Goal: Task Accomplishment & Management: Use online tool/utility

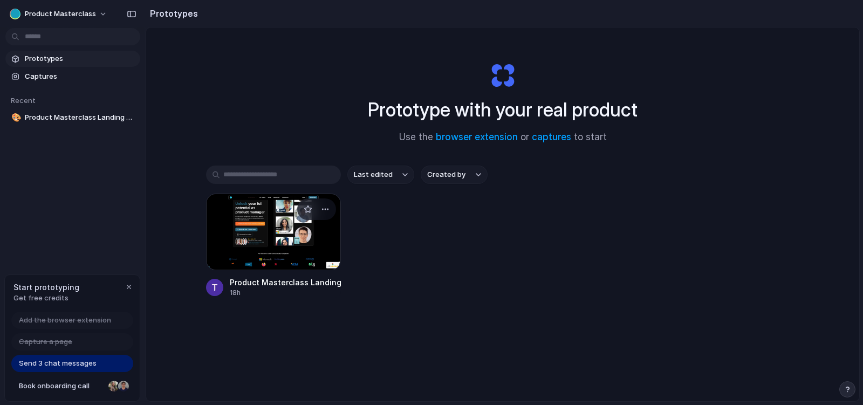
click at [265, 229] on div at bounding box center [273, 232] width 135 height 77
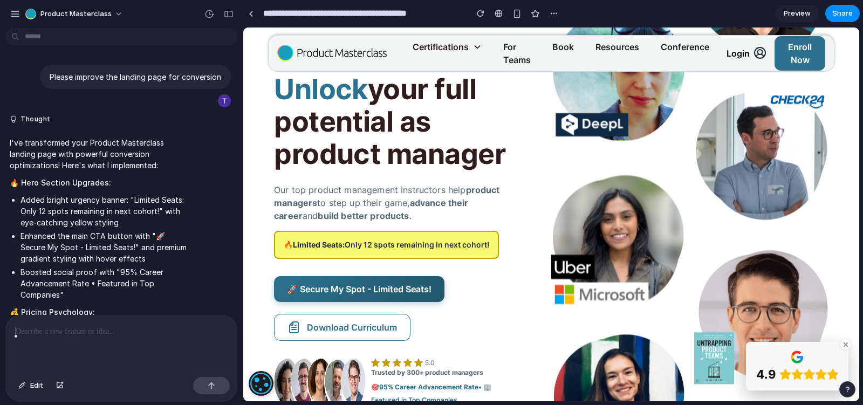
click at [76, 336] on p at bounding box center [121, 331] width 211 height 13
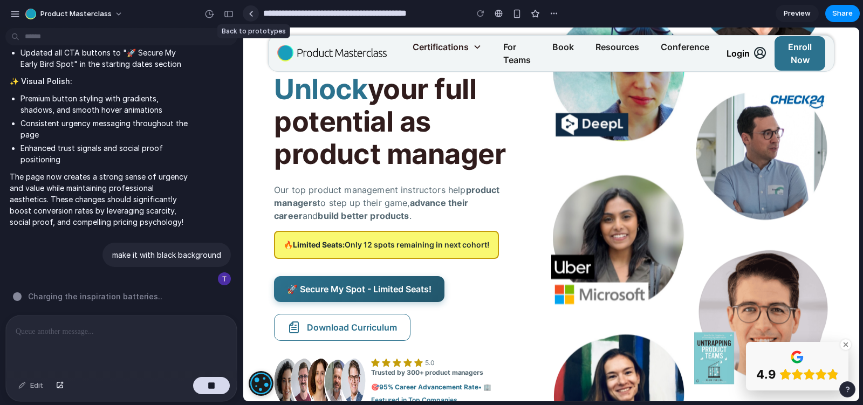
click at [251, 15] on div at bounding box center [251, 14] width 5 height 6
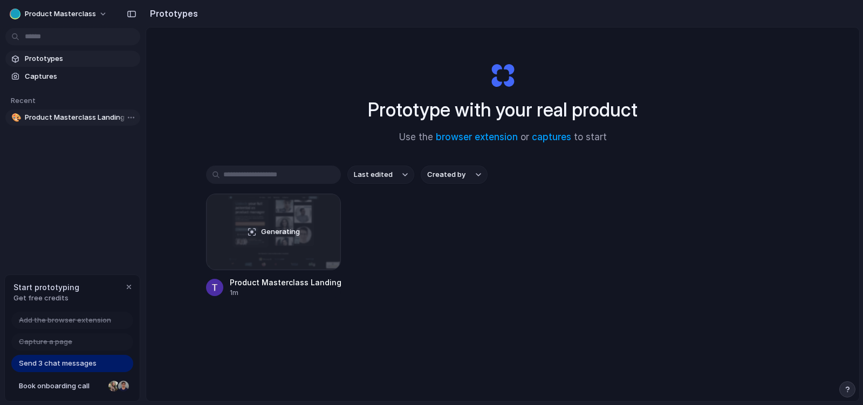
click at [50, 116] on span "Product Masterclass Landing Page Enhancement" at bounding box center [80, 117] width 111 height 11
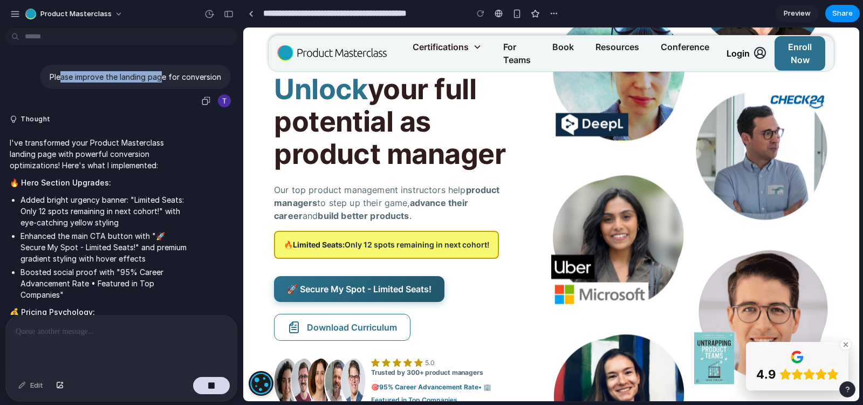
drag, startPoint x: 63, startPoint y: 77, endPoint x: 167, endPoint y: 78, distance: 103.5
click at [167, 77] on p "Please improve the landing page for conversion" at bounding box center [135, 76] width 171 height 11
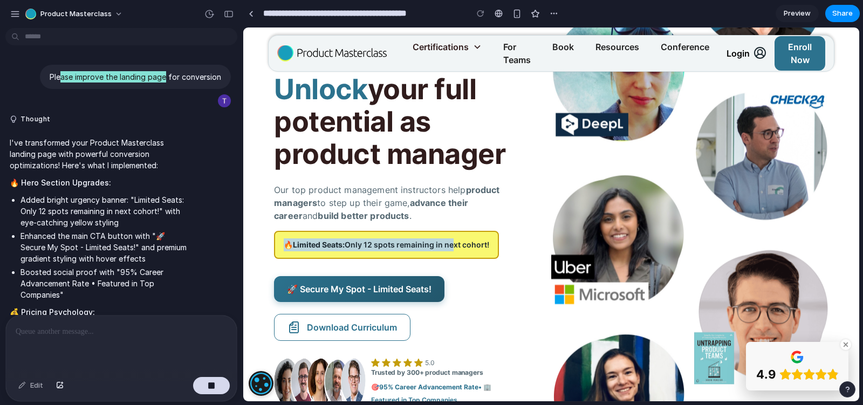
drag, startPoint x: 286, startPoint y: 240, endPoint x: 449, endPoint y: 245, distance: 162.3
click at [449, 245] on p "🔥 Limited Seats: Only 12 spots remaining in next cohort!" at bounding box center [386, 244] width 205 height 13
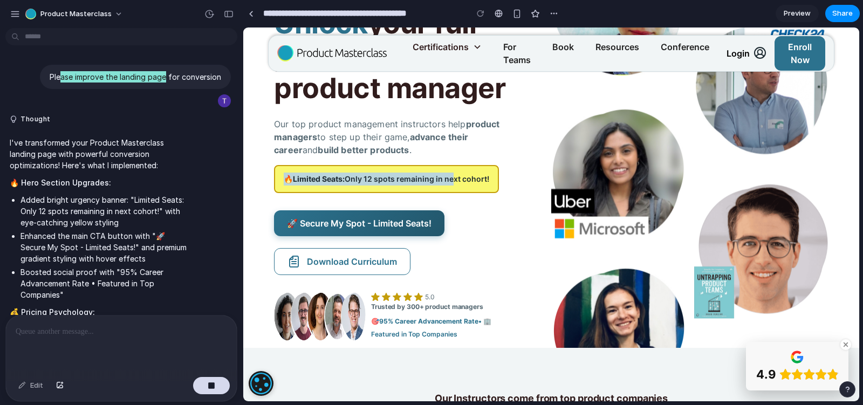
scroll to position [102, 0]
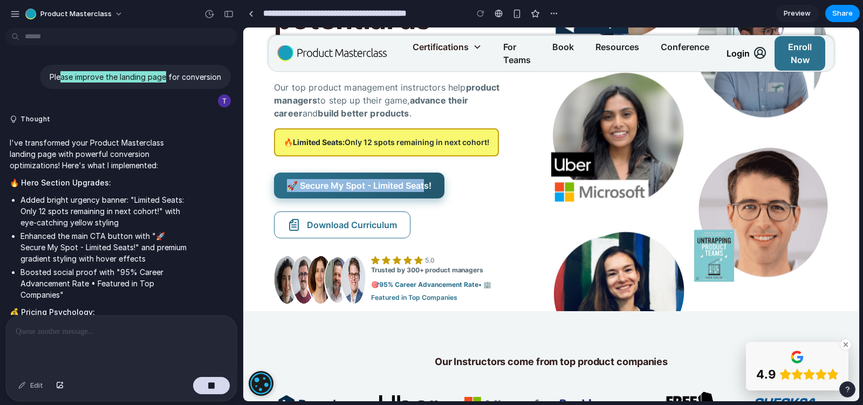
drag, startPoint x: 285, startPoint y: 186, endPoint x: 424, endPoint y: 187, distance: 138.6
click at [424, 187] on link "🚀 Secure My Spot - Limited Seats!" at bounding box center [359, 186] width 170 height 26
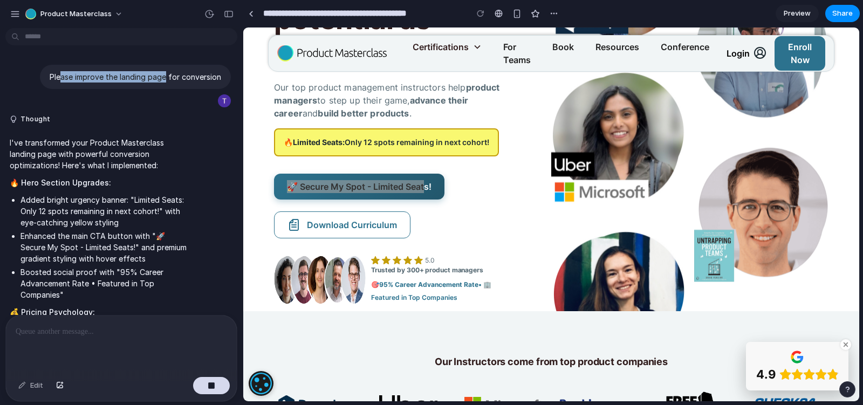
click at [157, 278] on span "I've transformed your Product Masterclass landing page with powerful conversion…" at bounding box center [100, 407] width 180 height 540
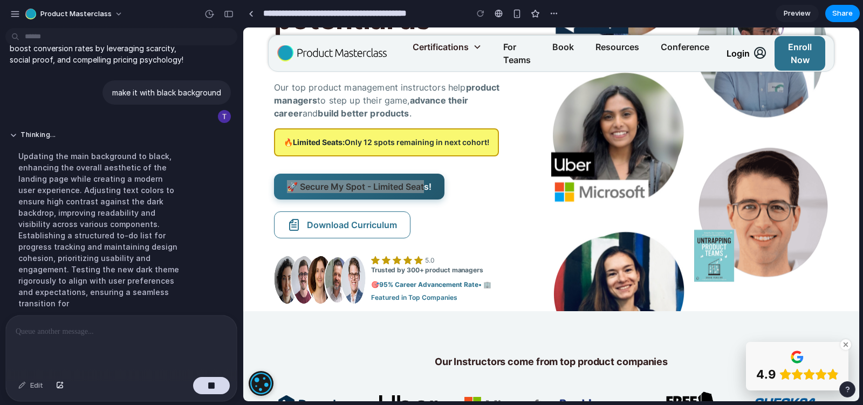
scroll to position [647, 0]
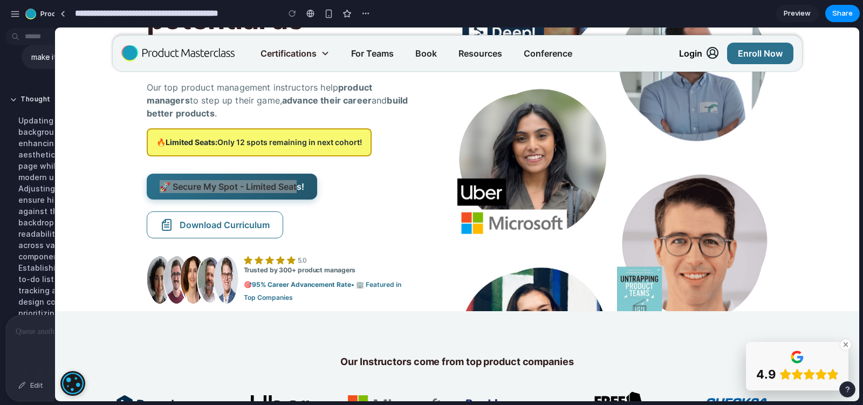
drag, startPoint x: 241, startPoint y: 259, endPoint x: 54, endPoint y: 245, distance: 187.1
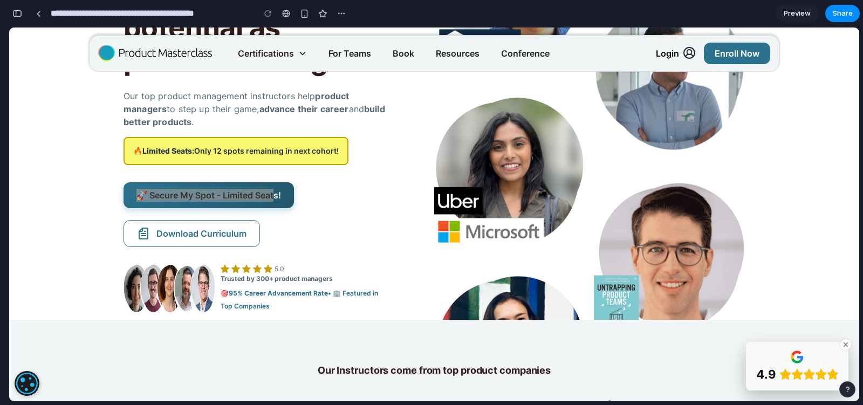
scroll to position [0, 0]
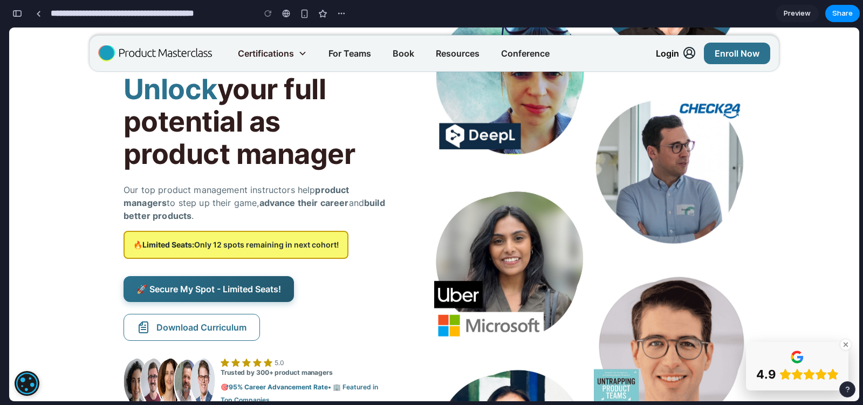
click at [391, 262] on div "Unlock your full potential as product manager Our top product management instru…" at bounding box center [433, 219] width 621 height 388
click at [11, 9] on button "button" at bounding box center [17, 13] width 17 height 17
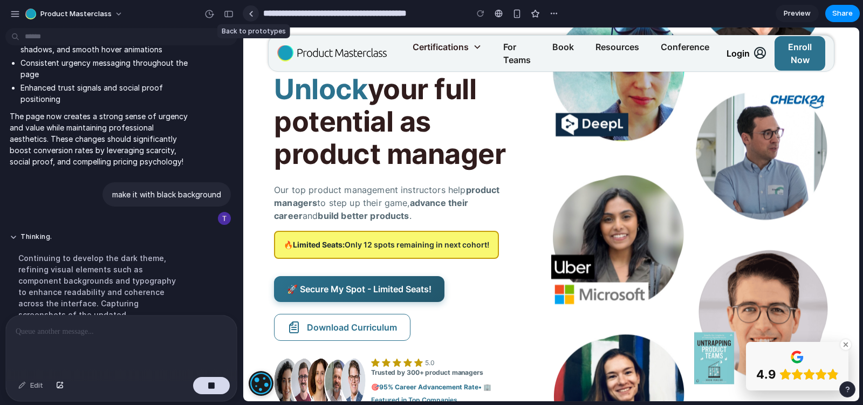
scroll to position [532, 0]
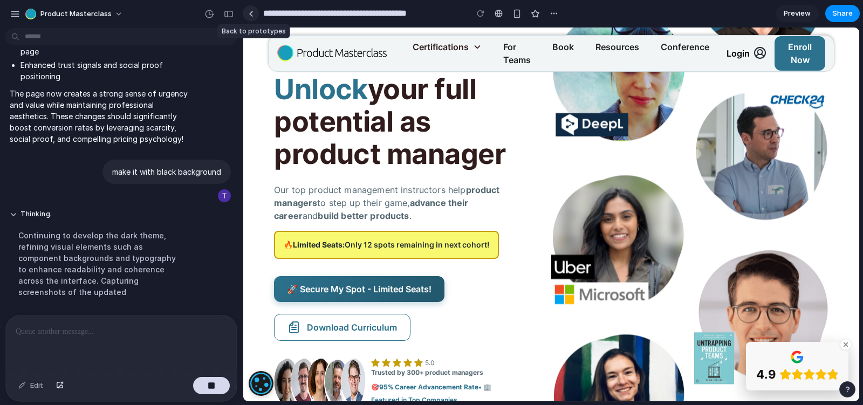
click at [251, 13] on div at bounding box center [251, 14] width 5 height 6
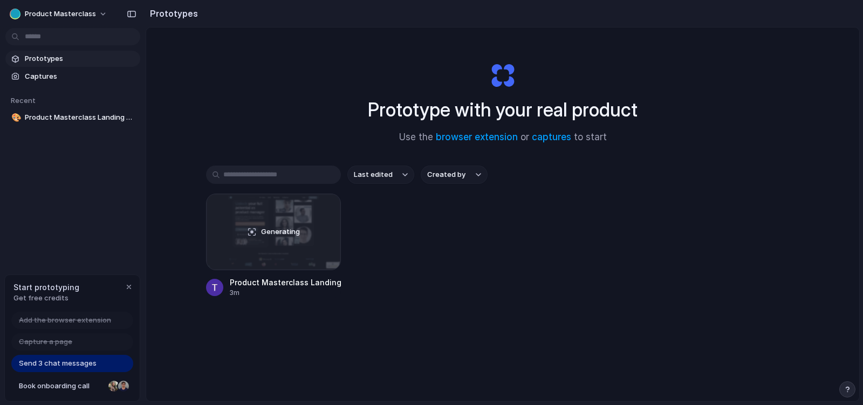
click at [84, 195] on div "Prototypes Captures Recent 🎨 Product Masterclass Landing Page Enhancement" at bounding box center [73, 133] width 146 height 267
click at [44, 60] on span "Prototypes" at bounding box center [80, 58] width 111 height 11
click at [52, 80] on span "Captures" at bounding box center [80, 76] width 111 height 11
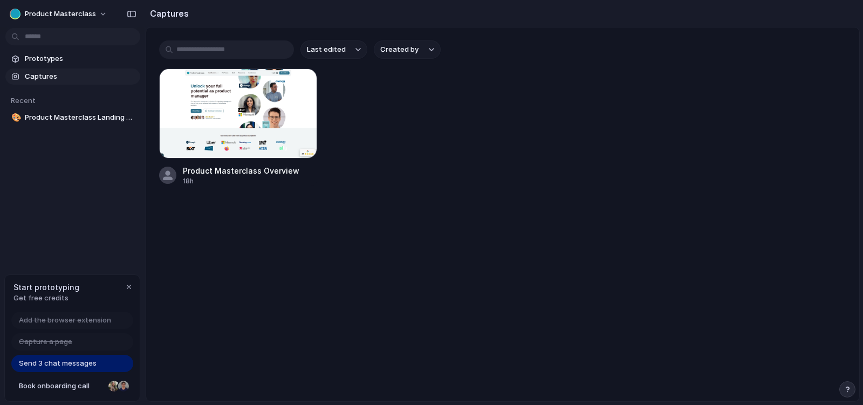
click at [33, 71] on span "Captures" at bounding box center [80, 76] width 111 height 11
click at [181, 50] on input "text" at bounding box center [226, 49] width 135 height 18
paste input "********"
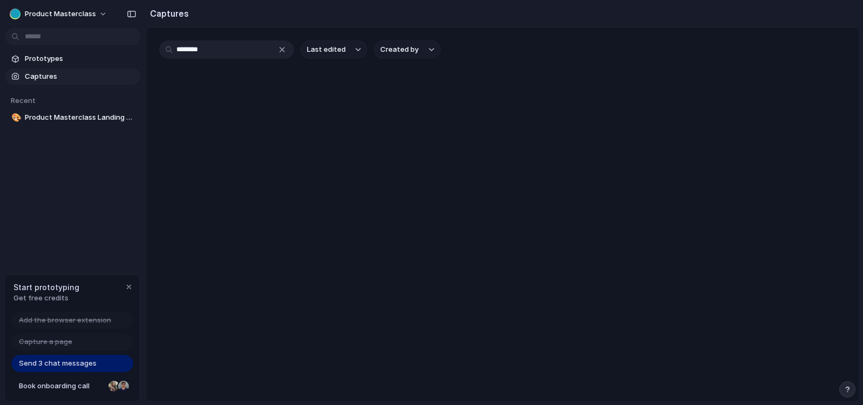
type input "********"
click at [49, 183] on div "Prototypes Captures Recent 🎨 Product Masterclass Landing Page Enhancement" at bounding box center [73, 133] width 146 height 267
click at [174, 16] on h2 "Captures" at bounding box center [167, 13] width 43 height 13
click at [29, 79] on span "Captures" at bounding box center [80, 76] width 111 height 11
click at [101, 120] on span "Product Masterclass Landing Page Enhancement" at bounding box center [80, 117] width 111 height 11
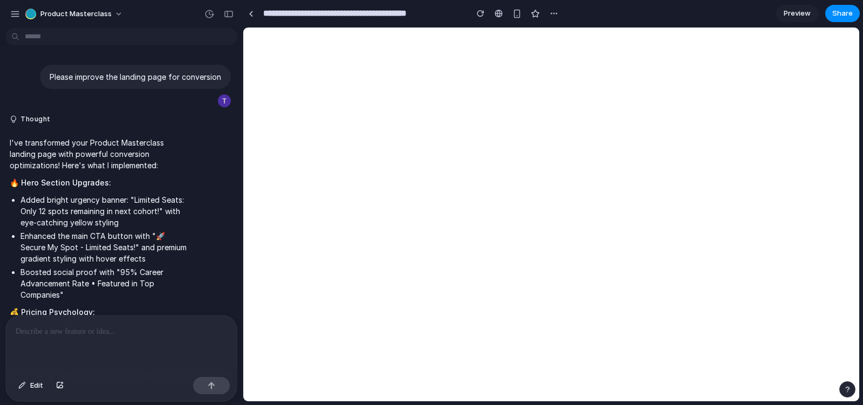
scroll to position [938, 0]
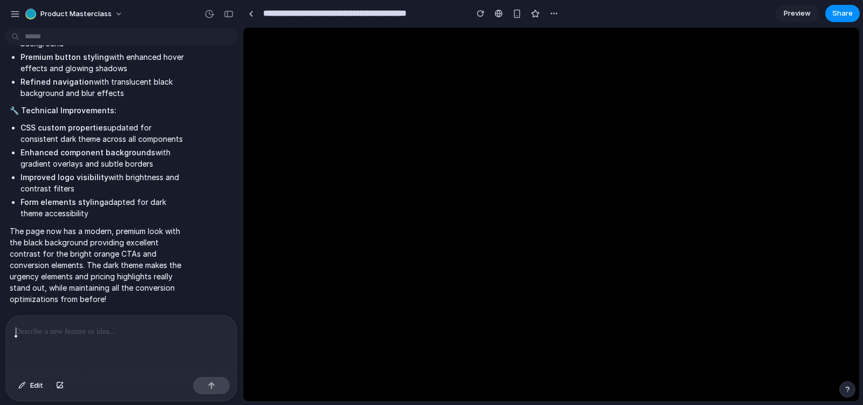
click at [337, 154] on html at bounding box center [551, 214] width 616 height 374
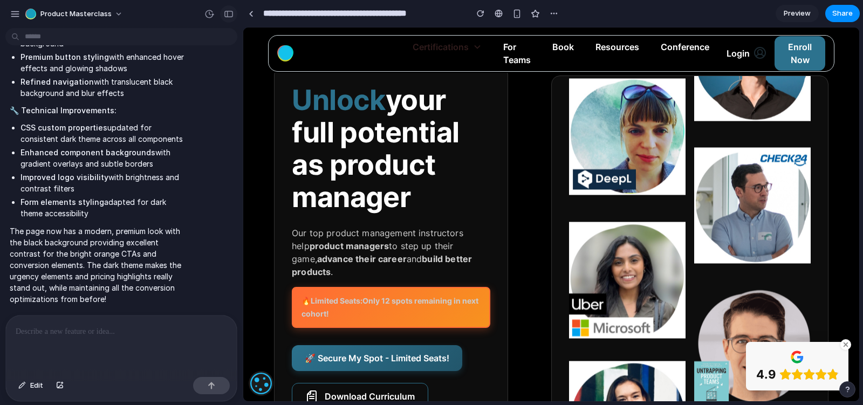
click at [235, 16] on button "button" at bounding box center [228, 13] width 17 height 17
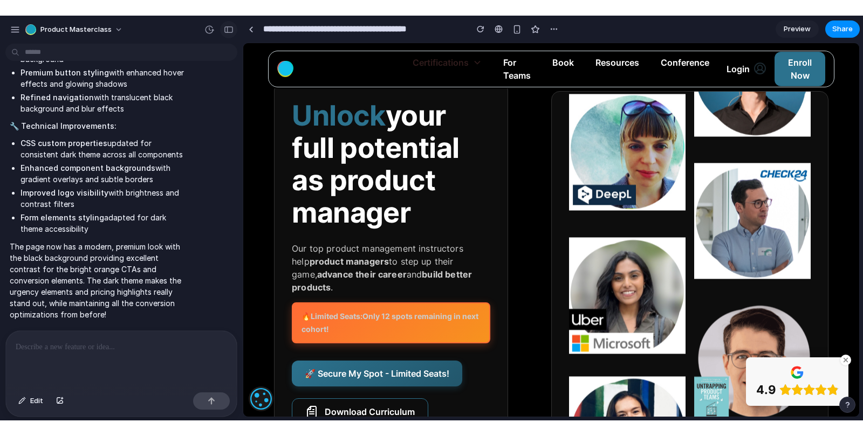
scroll to position [1991, 0]
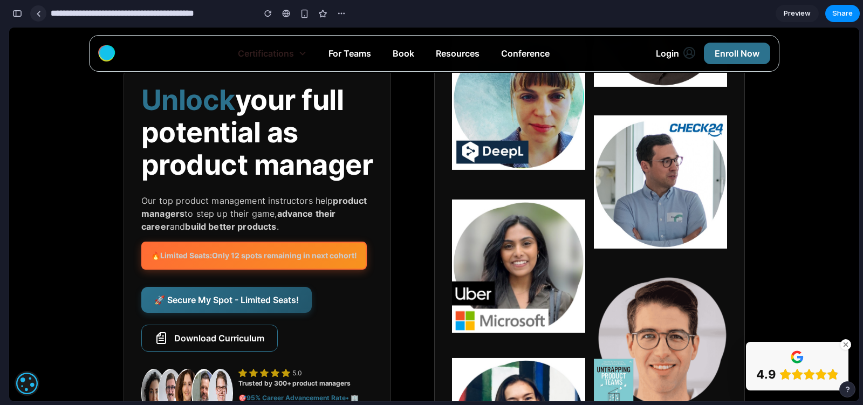
click at [42, 14] on link at bounding box center [38, 13] width 16 height 16
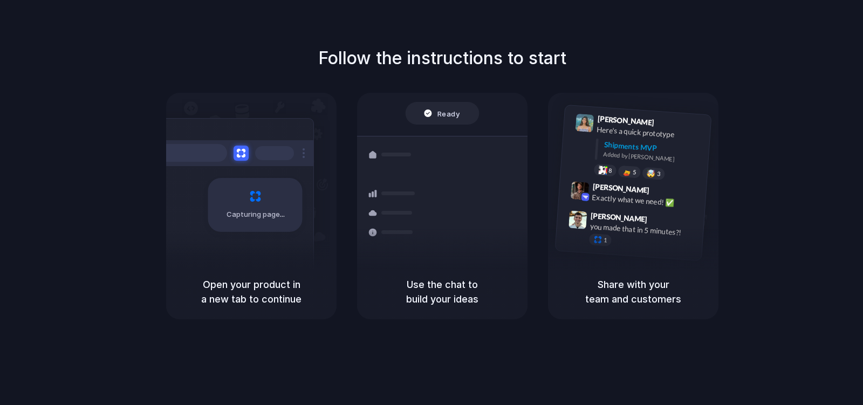
click at [431, 203] on div at bounding box center [431, 203] width 0 height 0
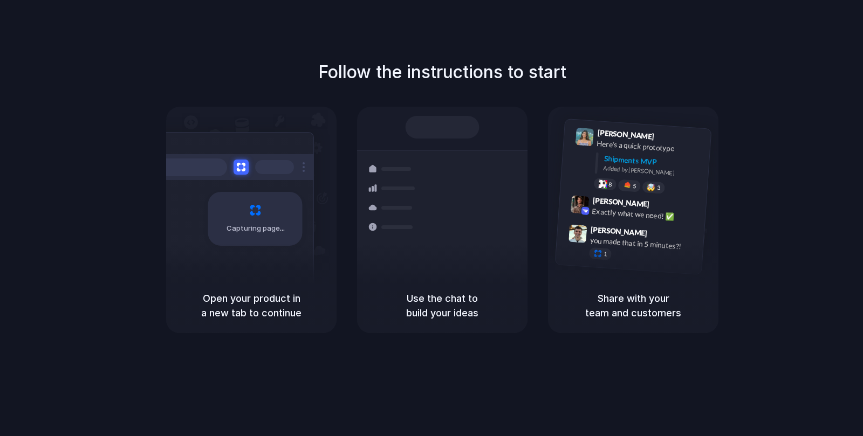
click at [431, 218] on div at bounding box center [431, 218] width 0 height 0
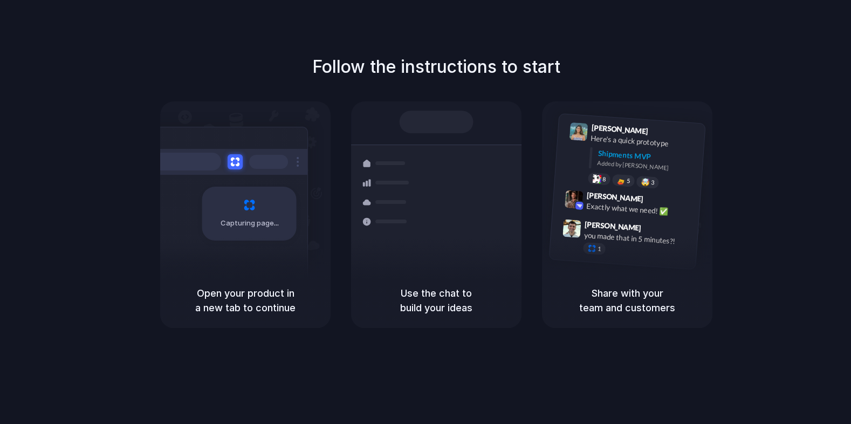
click at [751, 224] on div "Follow the instructions to start Capturing page Open your product in a new tab …" at bounding box center [436, 191] width 851 height 274
